Goal: Transaction & Acquisition: Book appointment/travel/reservation

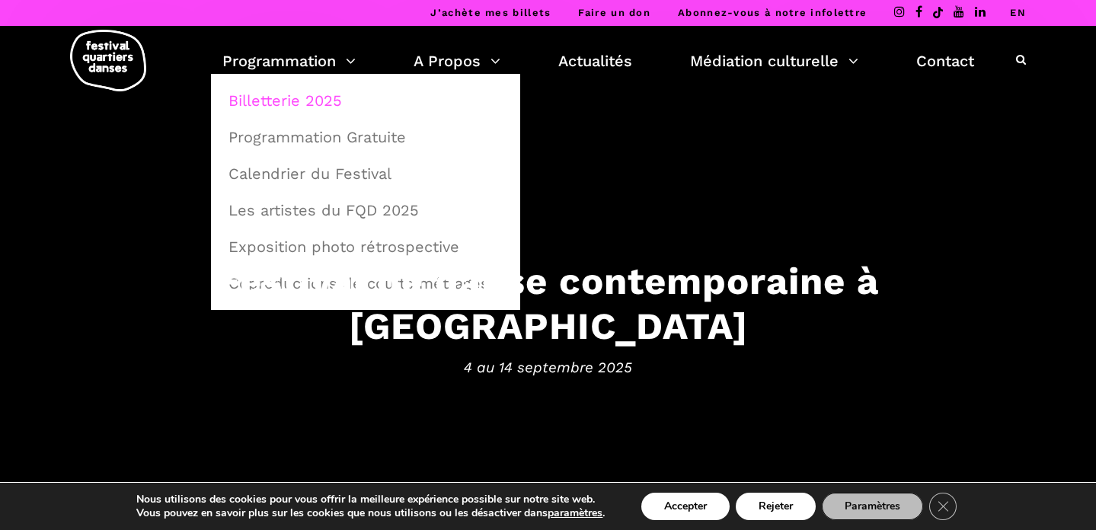
click at [293, 103] on link "Billetterie 2025" at bounding box center [365, 100] width 293 height 35
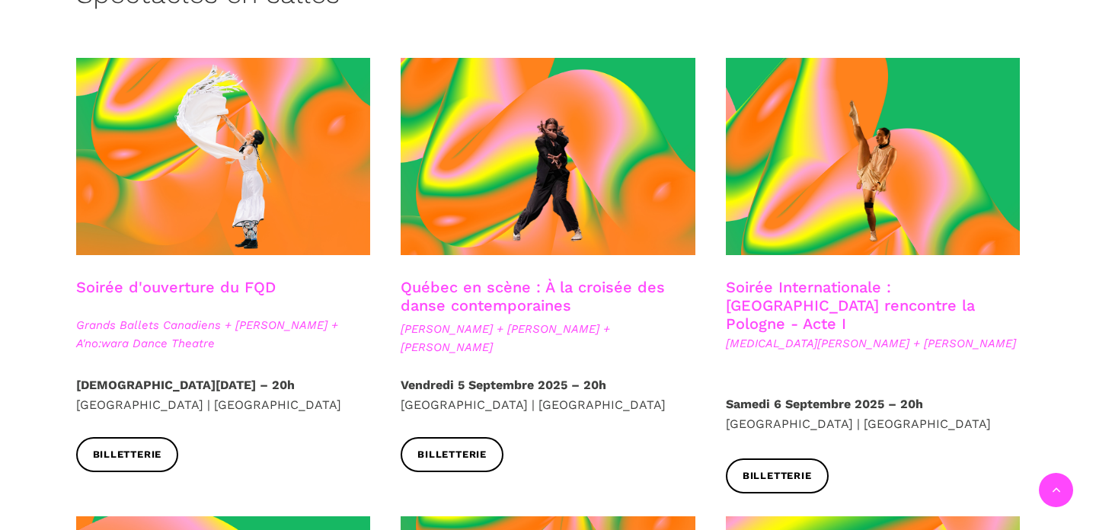
scroll to position [440, 0]
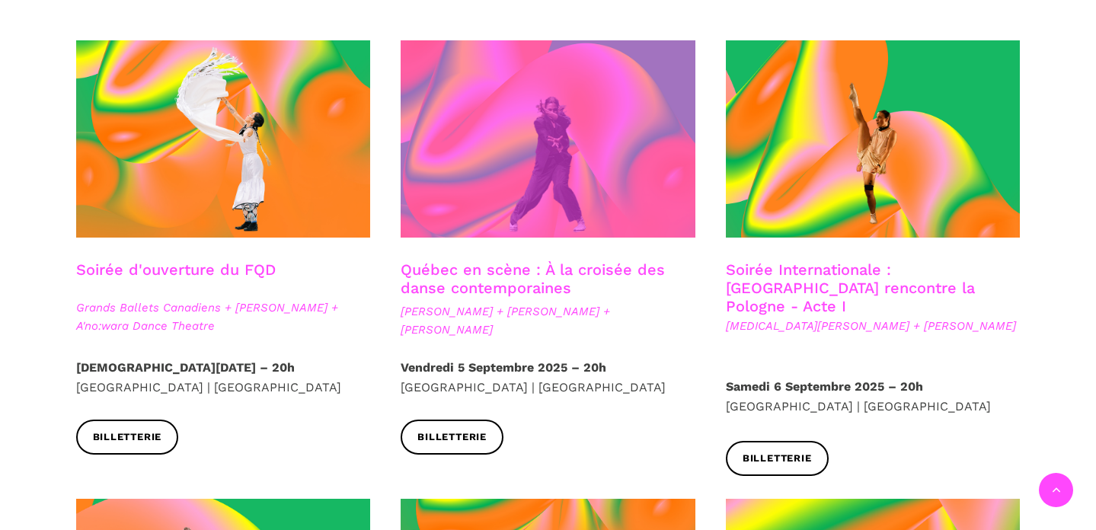
click at [486, 203] on span at bounding box center [548, 138] width 295 height 197
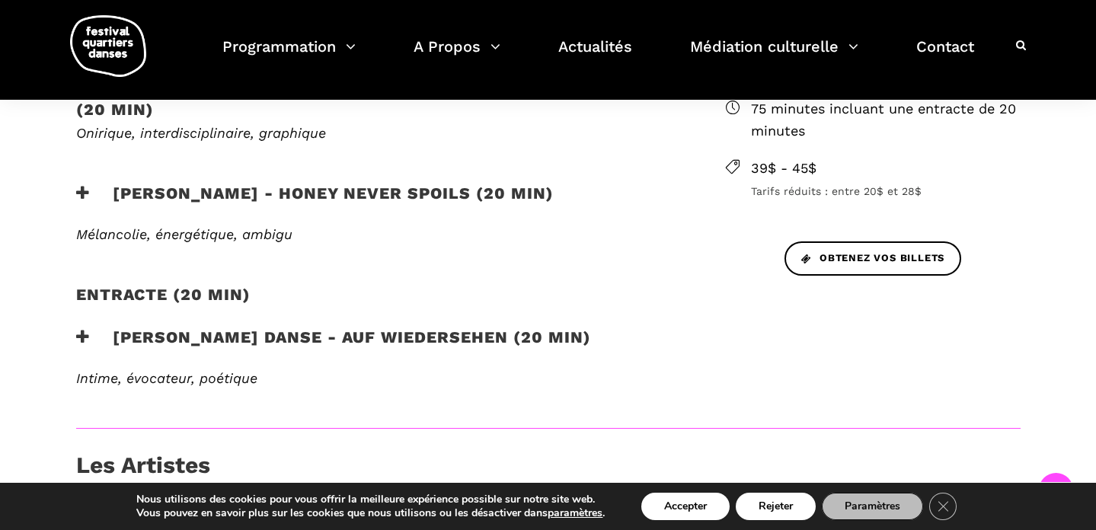
scroll to position [574, 0]
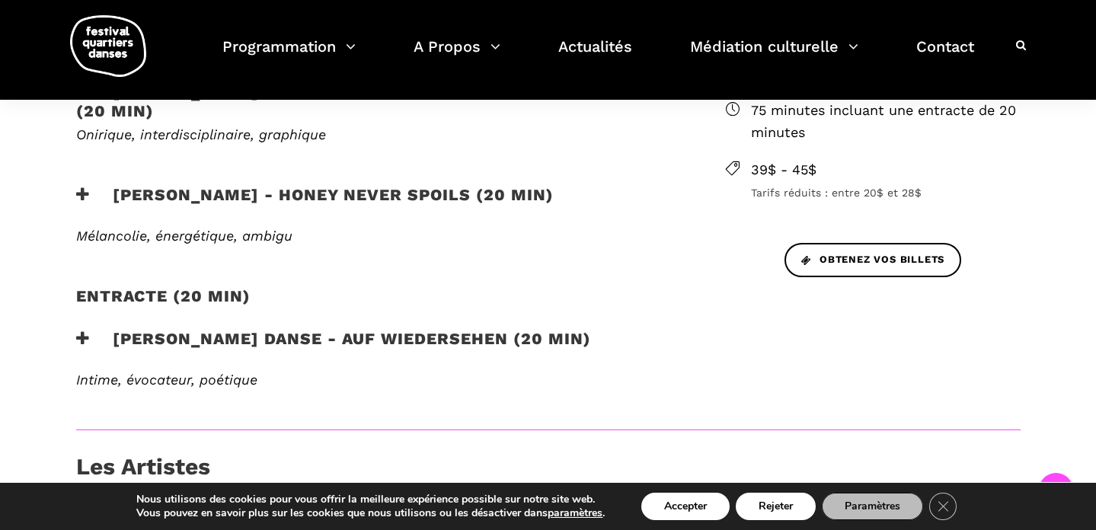
click at [86, 190] on icon at bounding box center [83, 195] width 14 height 16
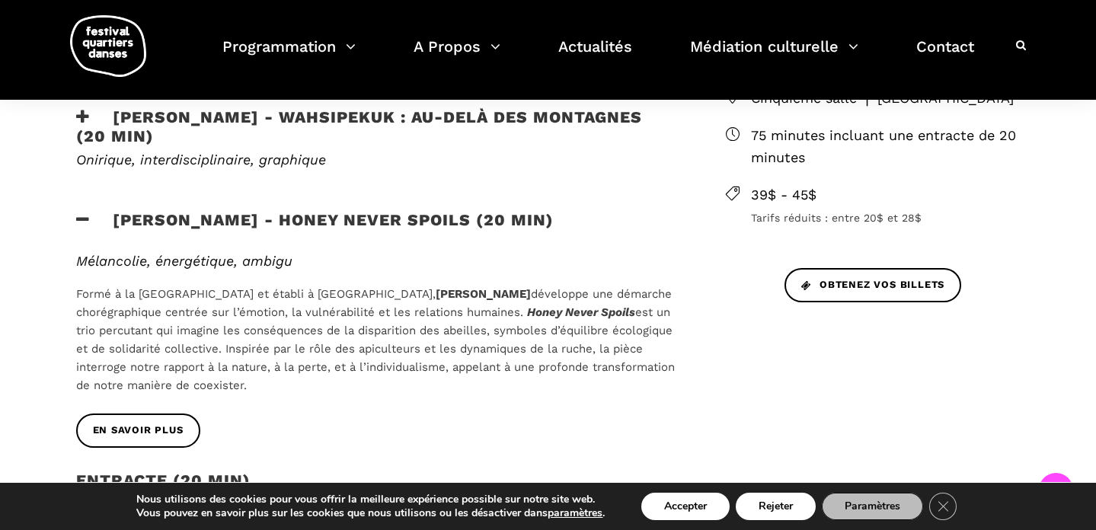
scroll to position [544, 0]
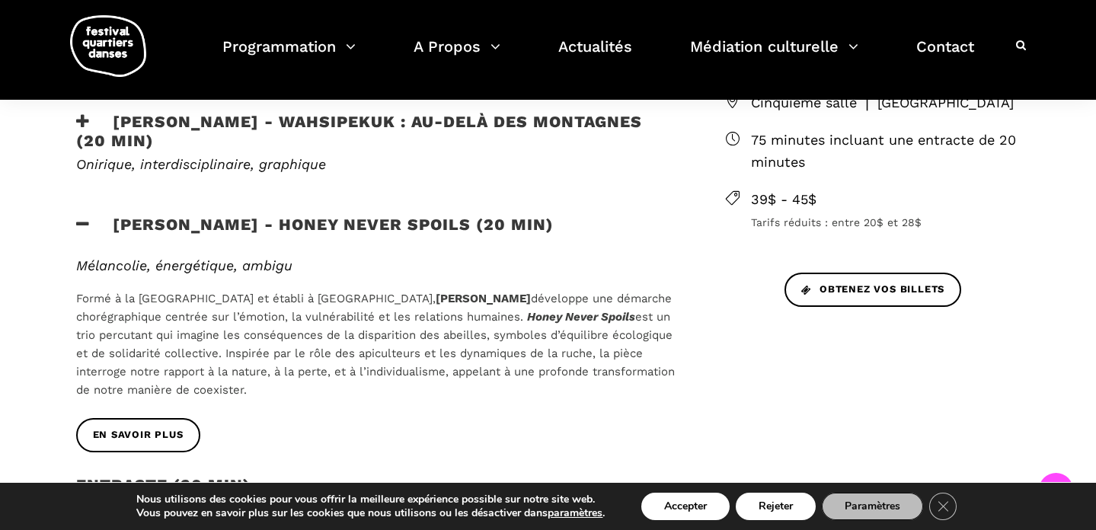
click at [281, 230] on h3 "Zachary Bastille - Honey Never Spoils (20 min)" at bounding box center [315, 234] width 478 height 38
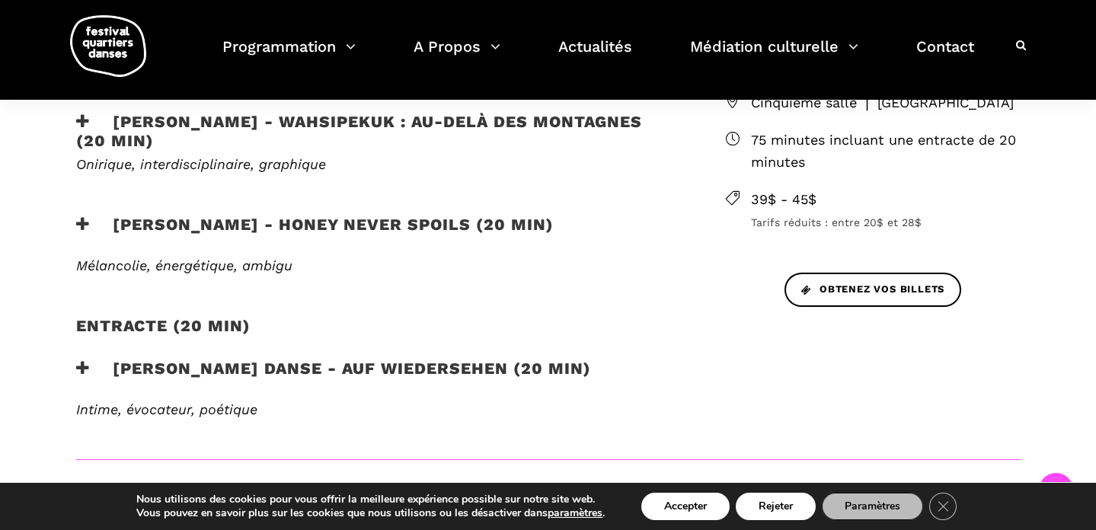
click at [197, 259] on em "Mélancolie, énergétique, ambigu" at bounding box center [184, 266] width 216 height 16
click at [77, 225] on icon at bounding box center [83, 224] width 14 height 16
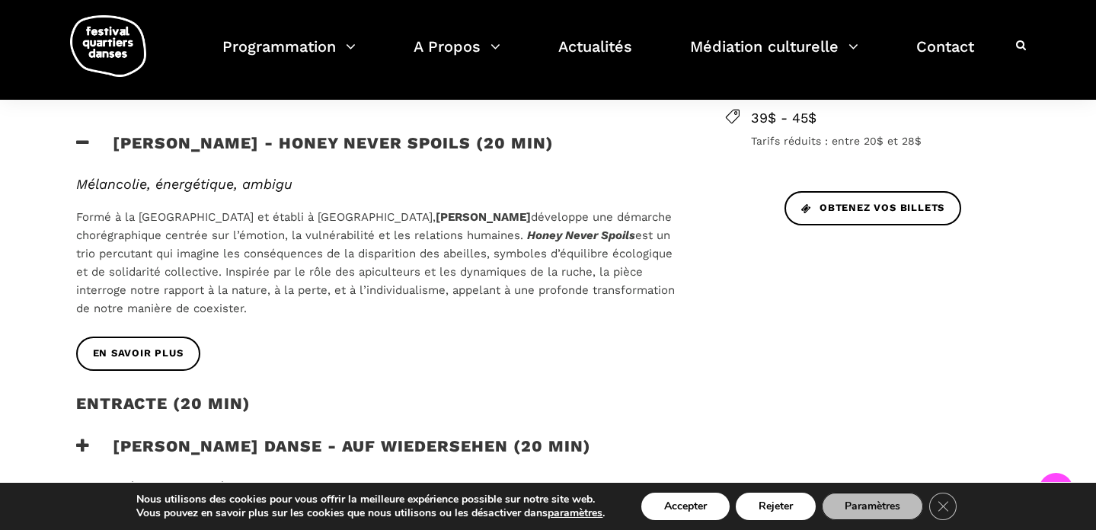
scroll to position [661, 0]
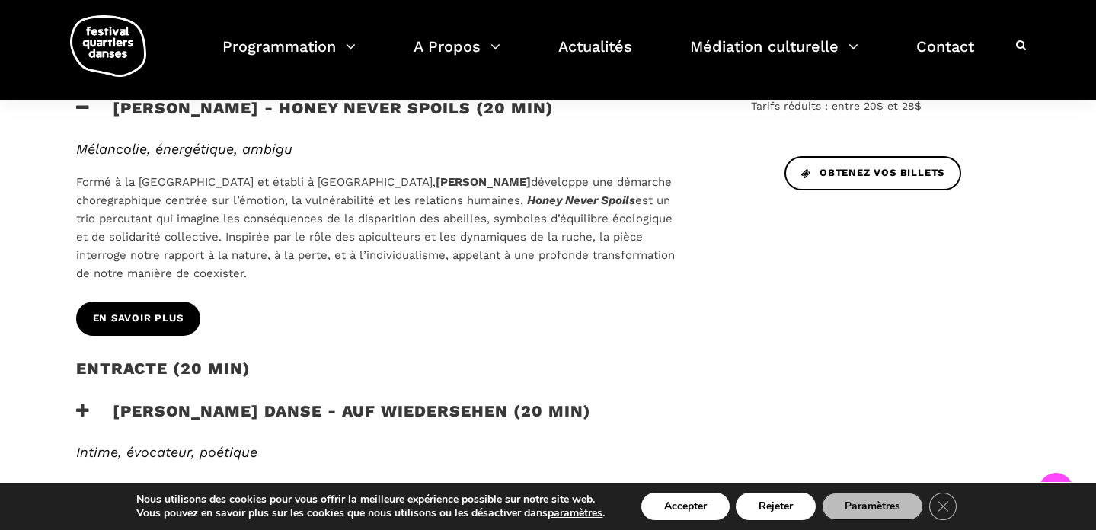
click at [161, 331] on link "En savoir plus" at bounding box center [138, 319] width 124 height 34
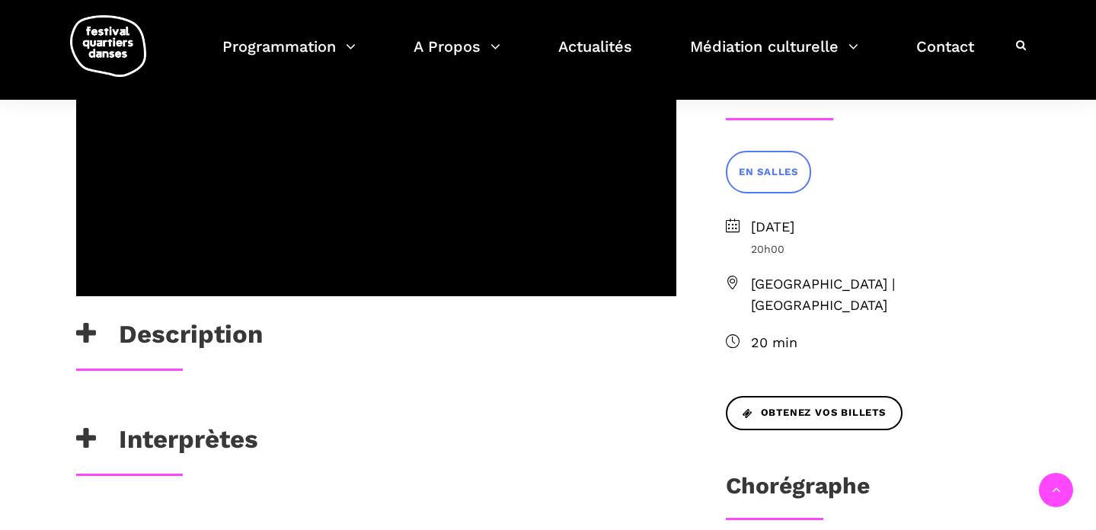
scroll to position [396, 0]
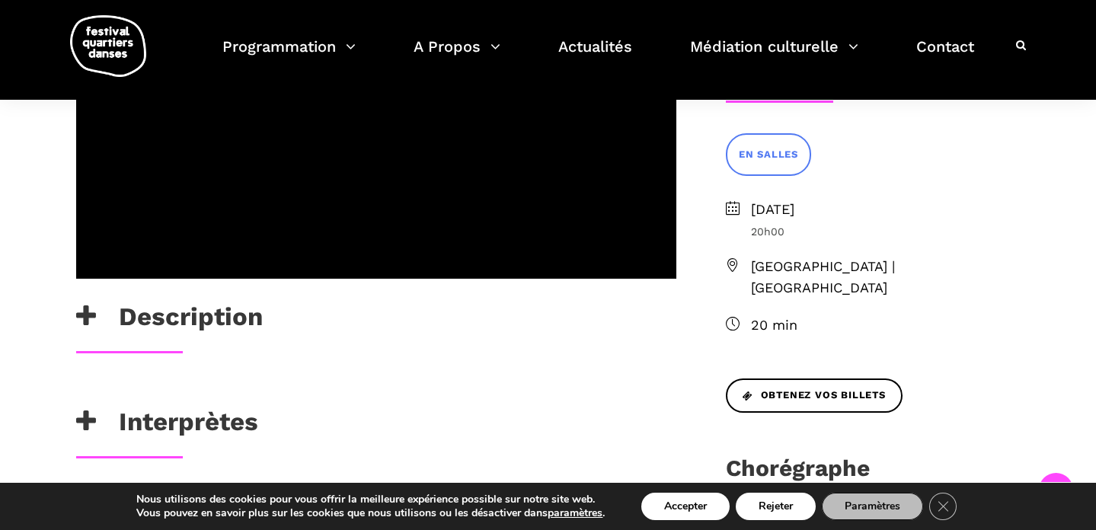
click at [383, 337] on div "Description" at bounding box center [376, 321] width 600 height 38
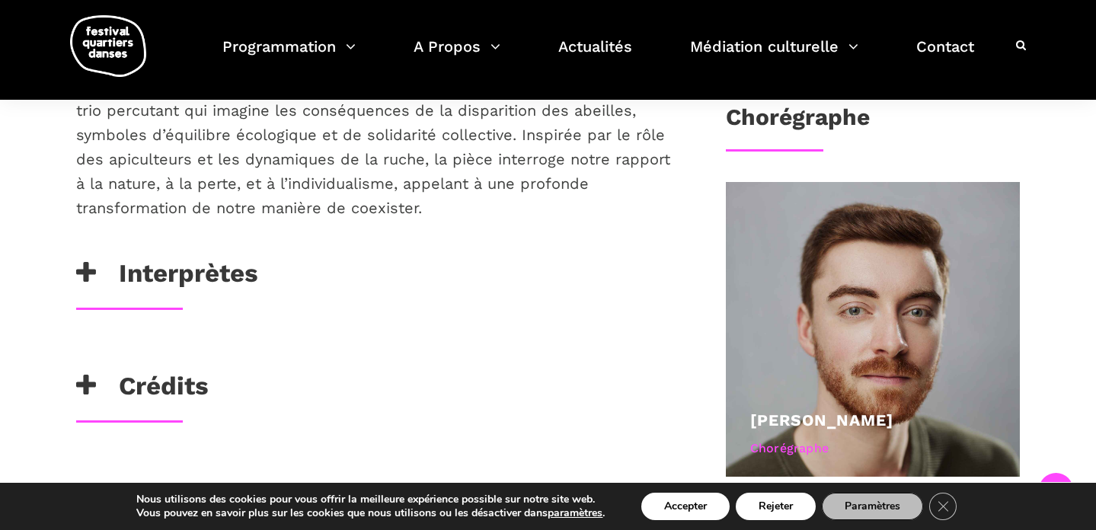
click at [190, 293] on h3 "Interprètes" at bounding box center [167, 277] width 182 height 38
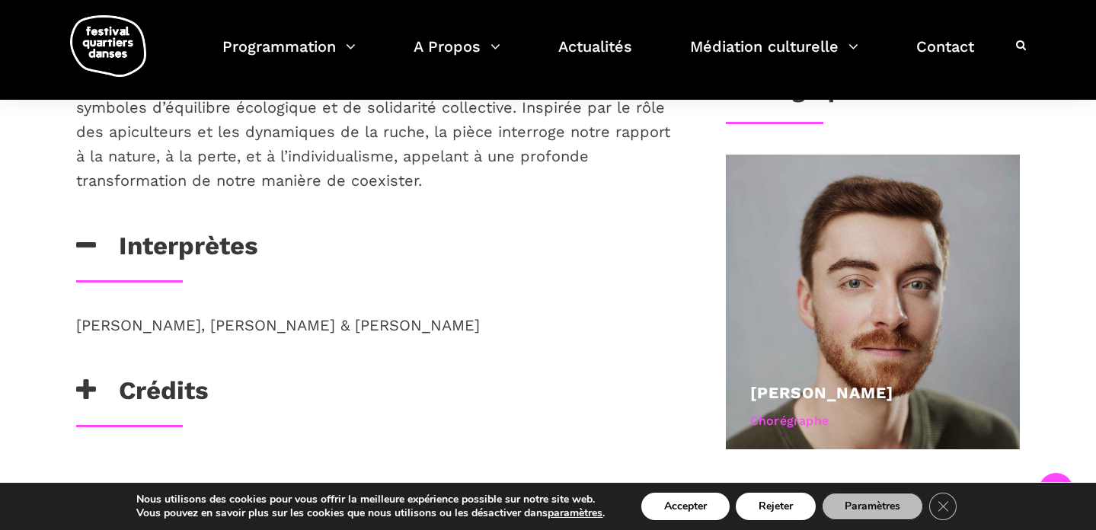
scroll to position [802, 0]
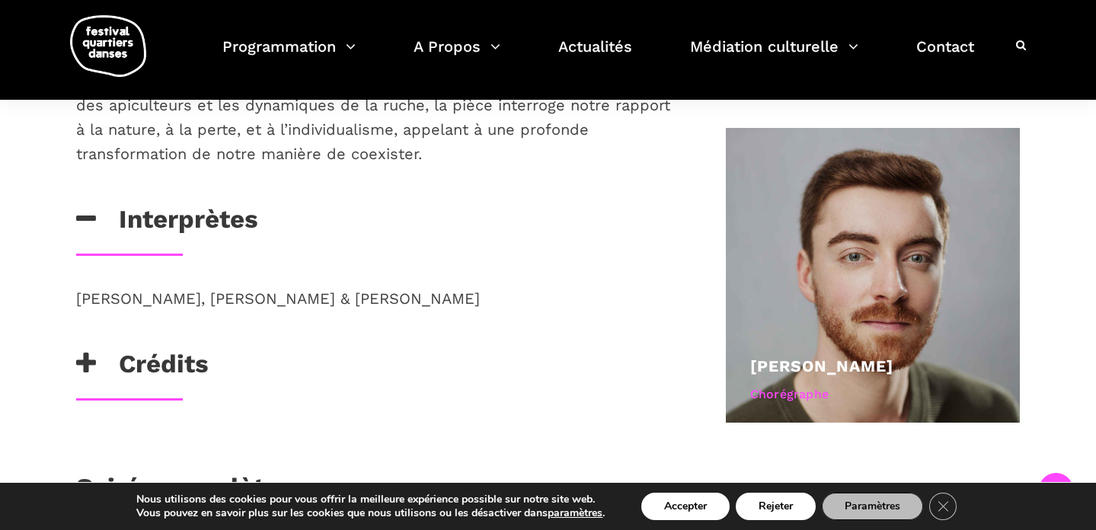
click at [171, 357] on h3 "Crédits" at bounding box center [142, 368] width 133 height 38
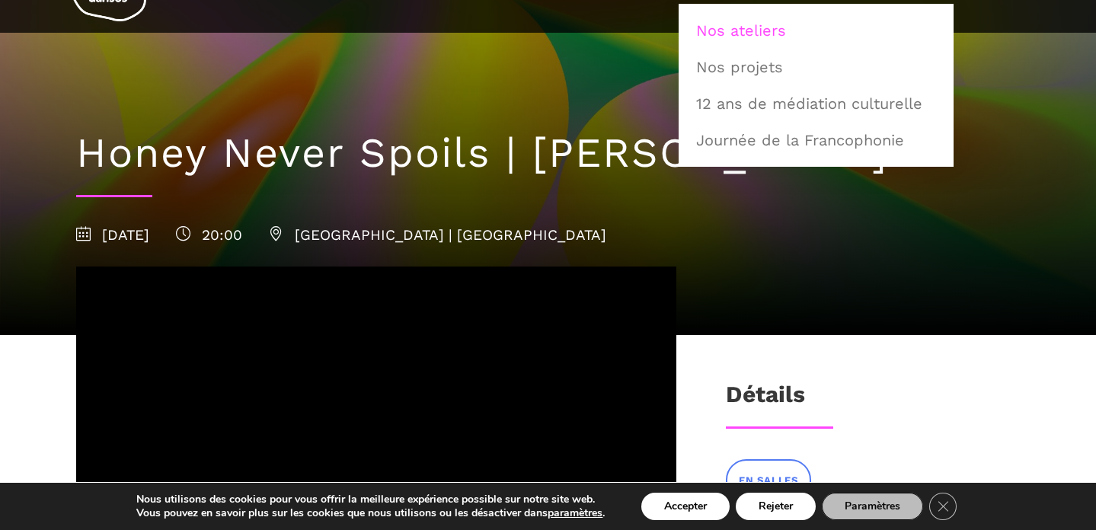
scroll to position [88, 0]
